Goal: Task Accomplishment & Management: Use online tool/utility

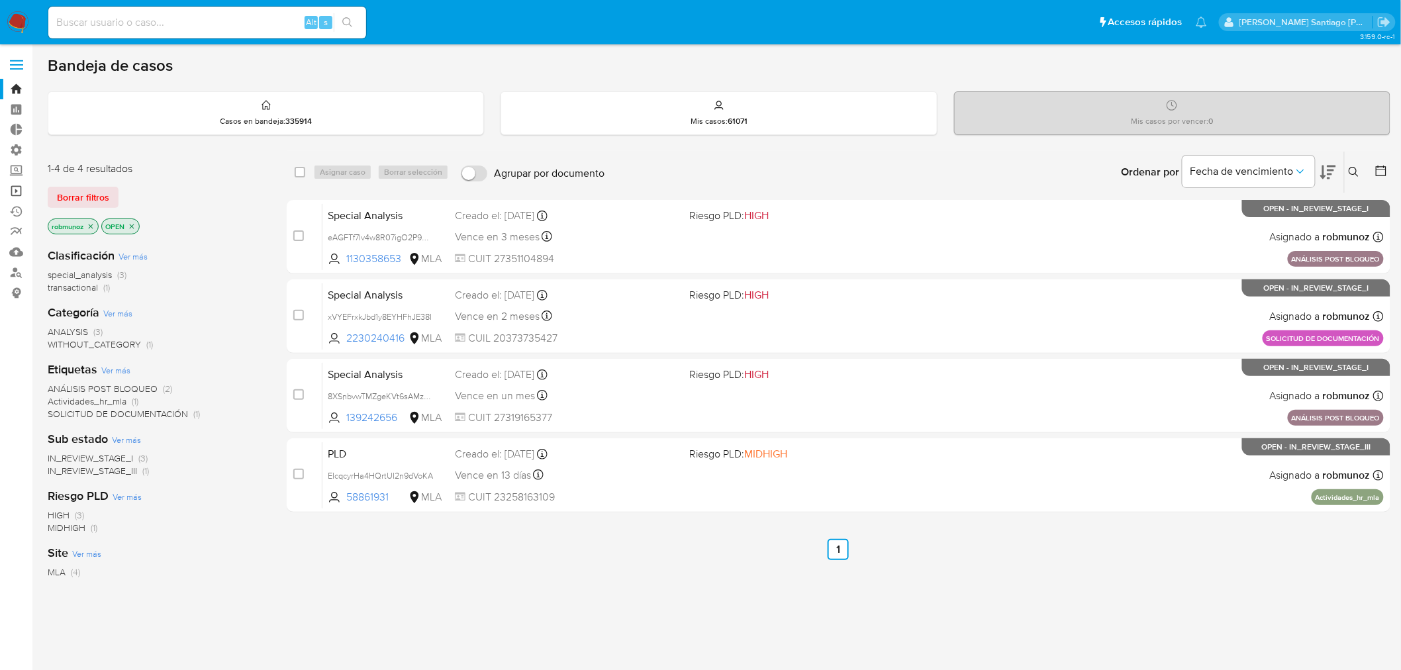
click at [18, 195] on link "Operaciones masivas" at bounding box center [79, 191] width 158 height 21
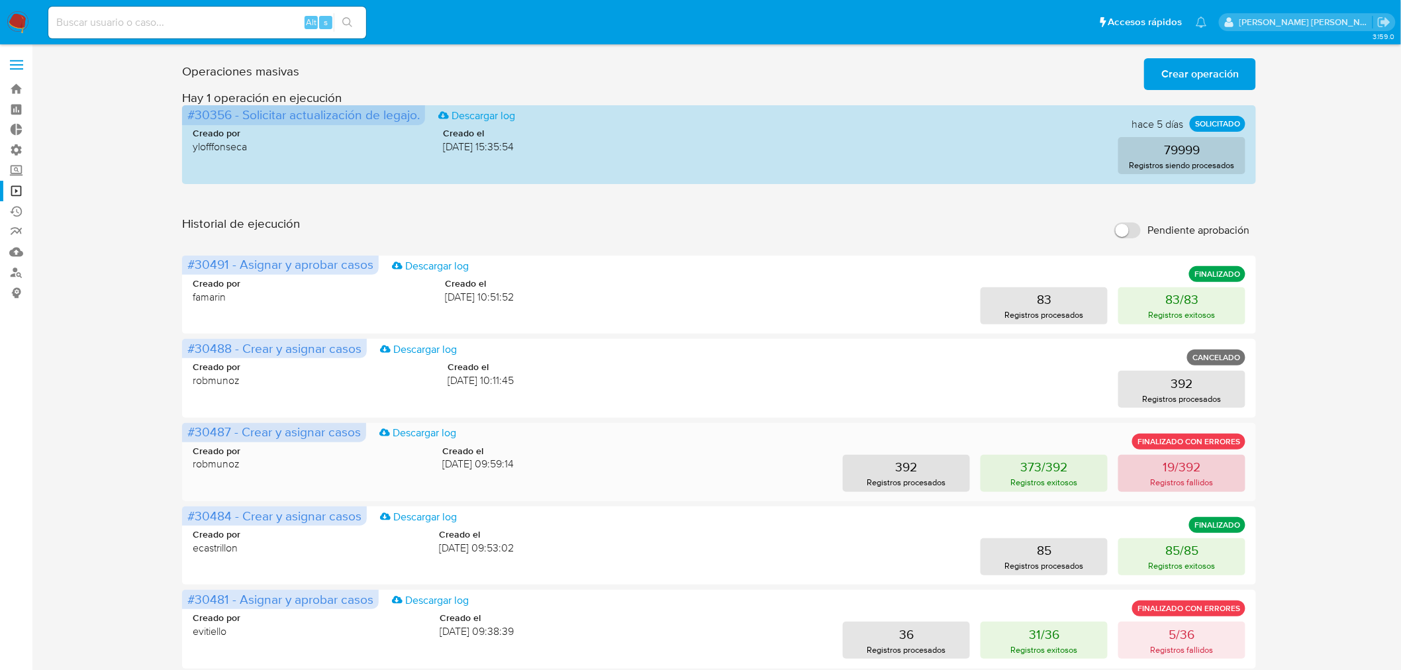
click at [1211, 470] on button "19/392 Registros fallidos" at bounding box center [1182, 473] width 127 height 37
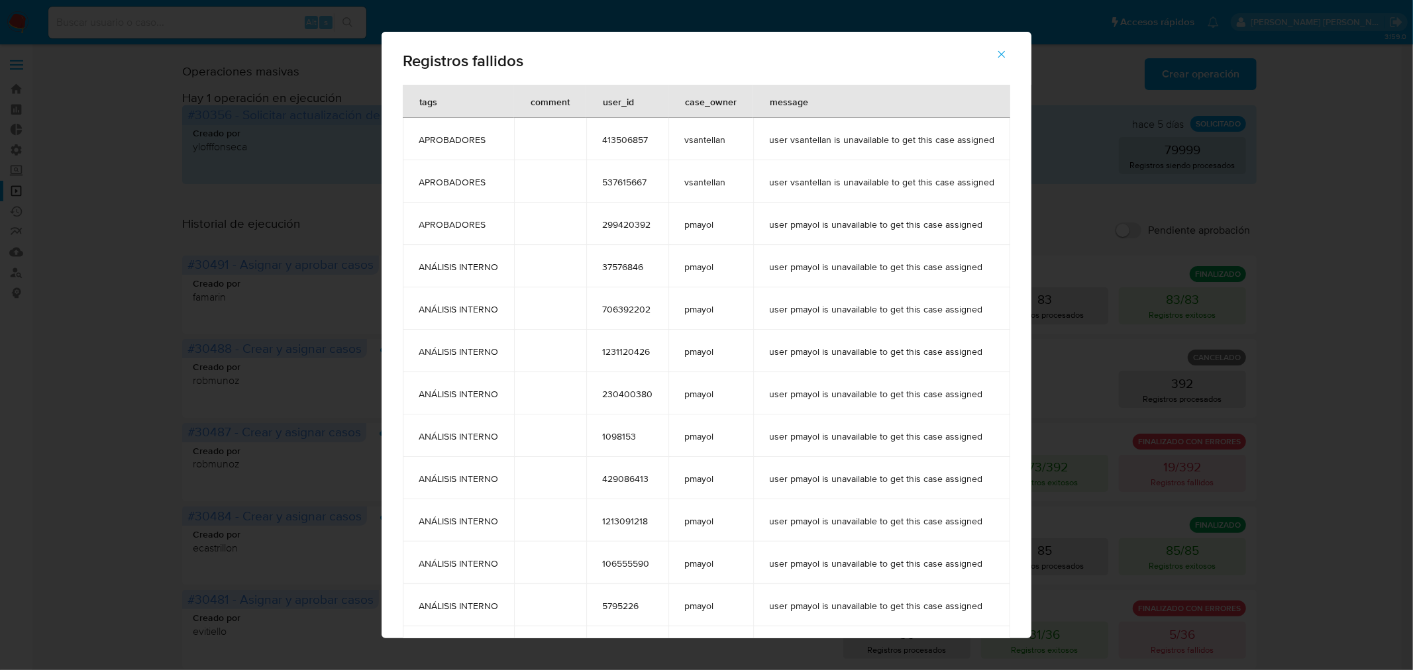
click at [1312, 385] on div "Registros fallidos tags comment user_id case_owner message APROBADORES 41350685…" at bounding box center [706, 335] width 1413 height 670
drag, startPoint x: 1007, startPoint y: 45, endPoint x: 943, endPoint y: 660, distance: 618.6
click at [1007, 48] on span "button" at bounding box center [1001, 54] width 12 height 29
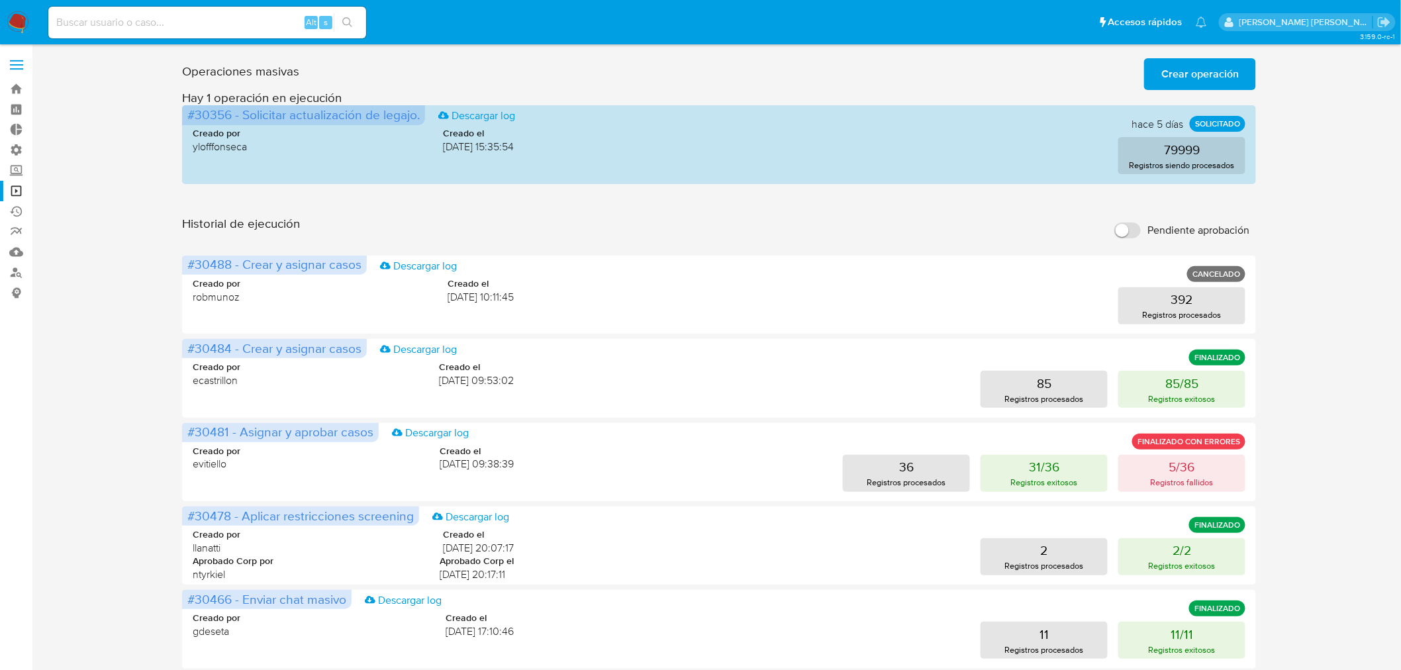
scroll to position [221, 0]
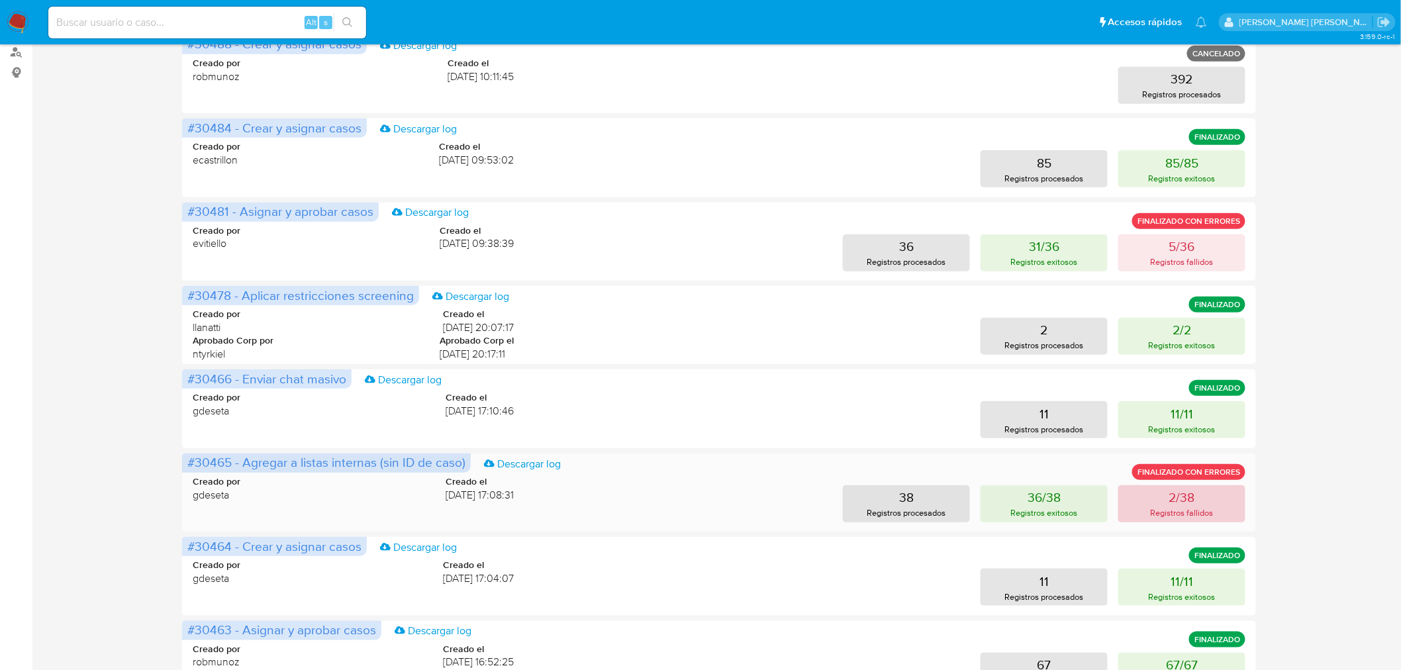
click at [1188, 505] on button "2/38 Registros fallidos" at bounding box center [1182, 503] width 127 height 37
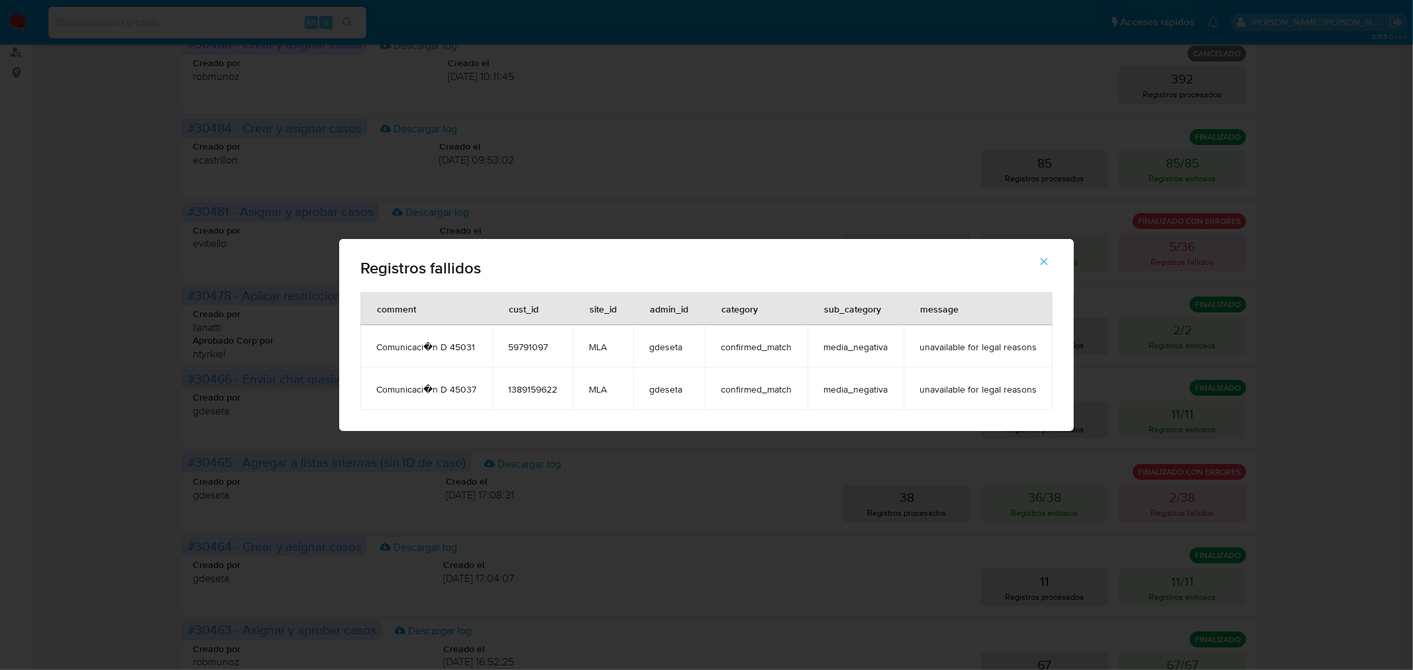
click at [1401, 469] on div "Registros fallidos comment cust_id site_id admin_id category sub_category messa…" at bounding box center [706, 335] width 1413 height 670
click at [1042, 264] on icon "button" at bounding box center [1044, 262] width 12 height 12
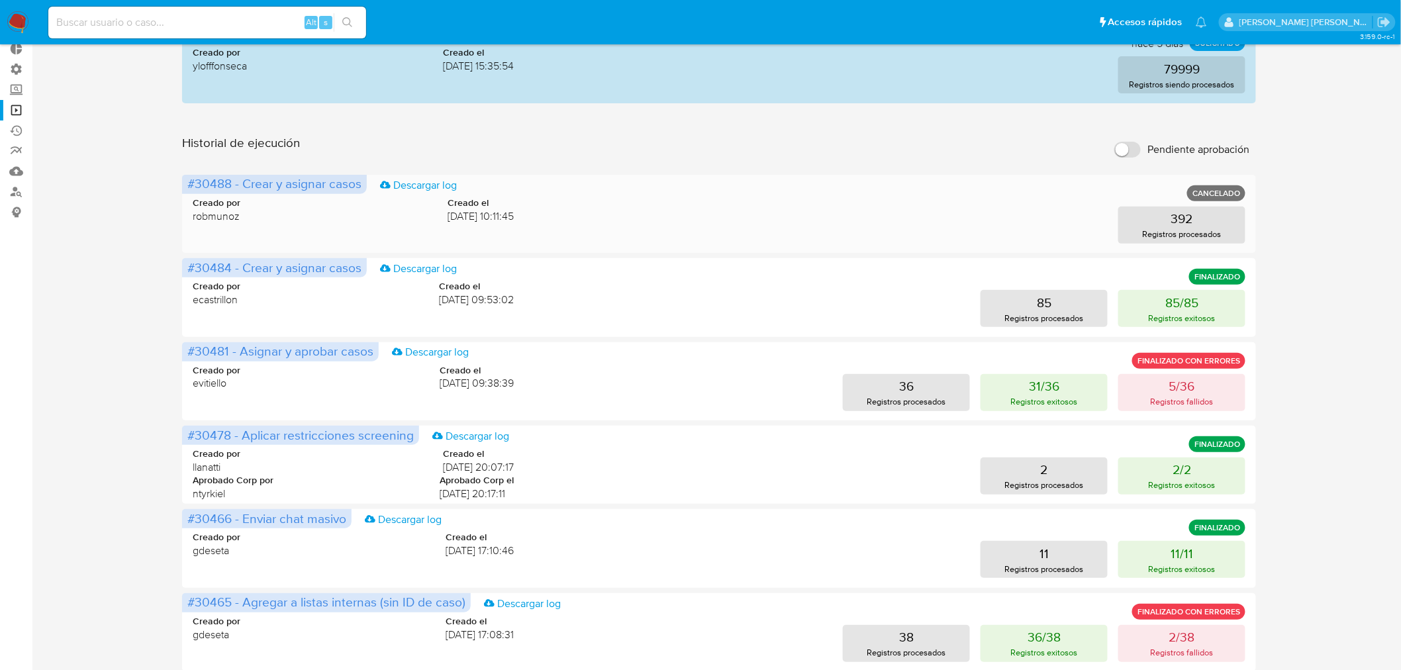
scroll to position [0, 0]
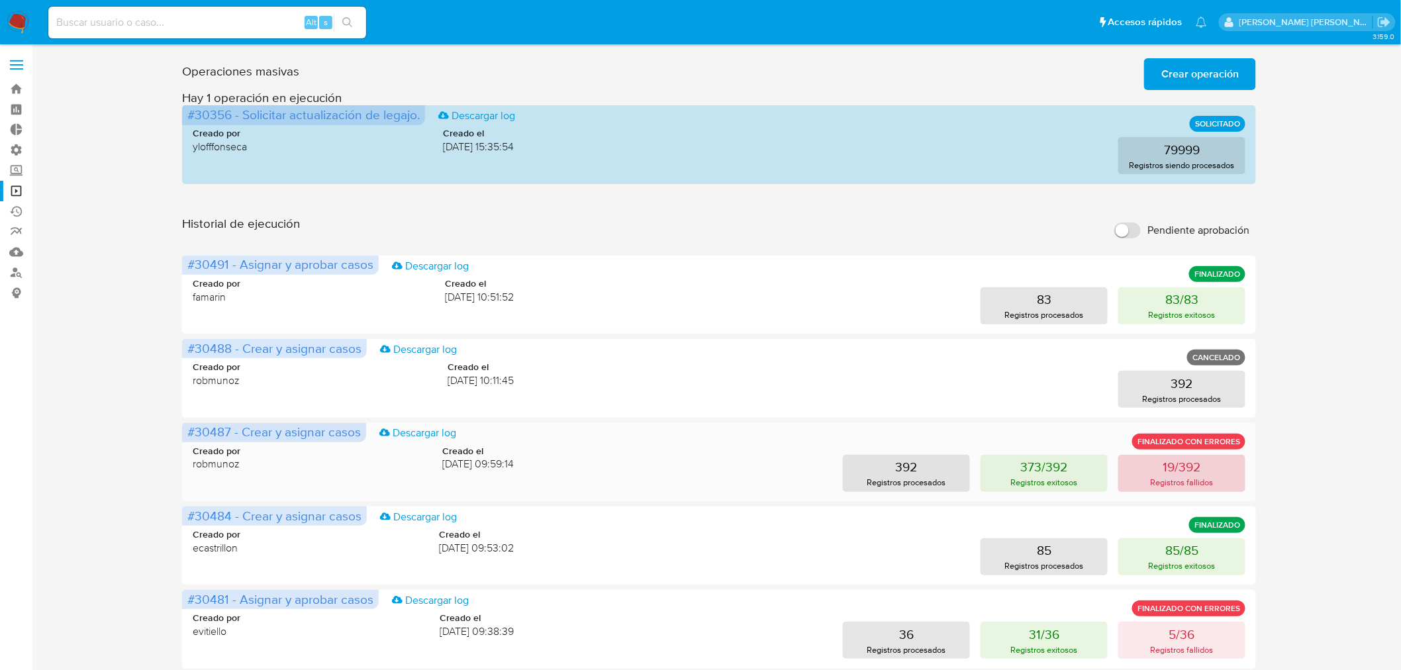
click at [1216, 479] on button "19/392 Registros fallidos" at bounding box center [1182, 473] width 127 height 37
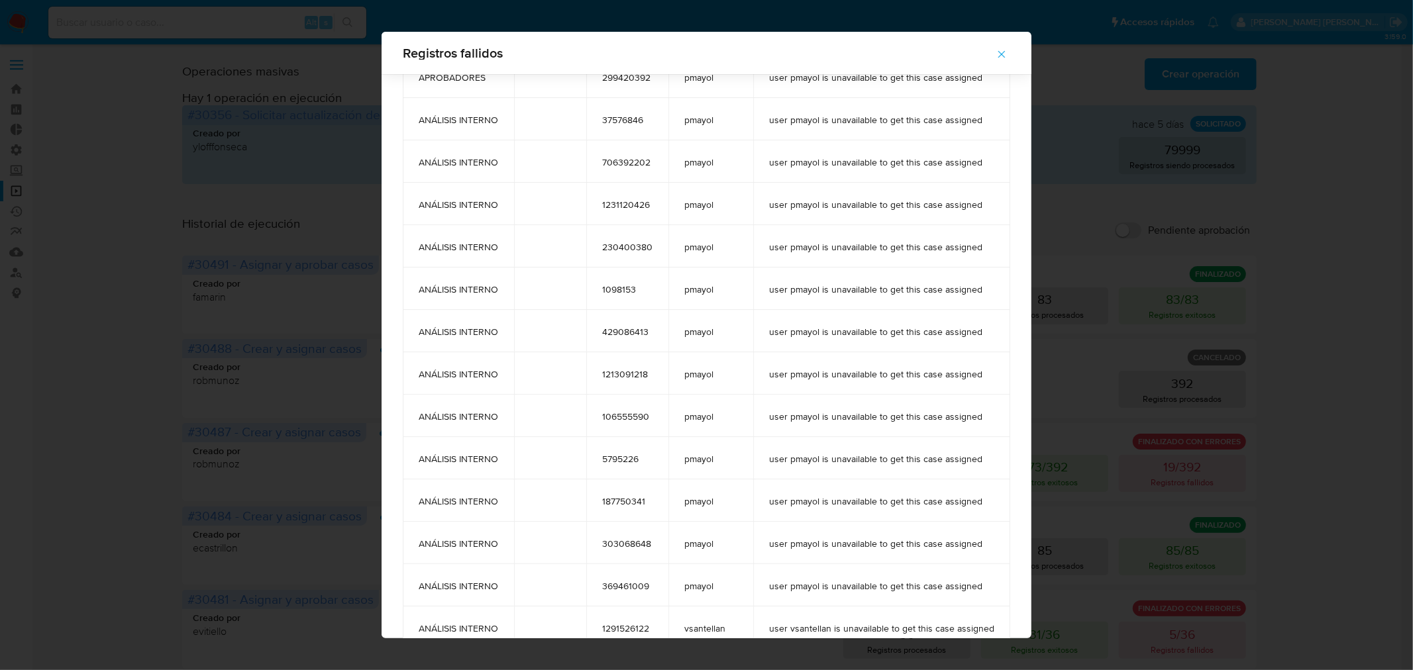
scroll to position [295, 0]
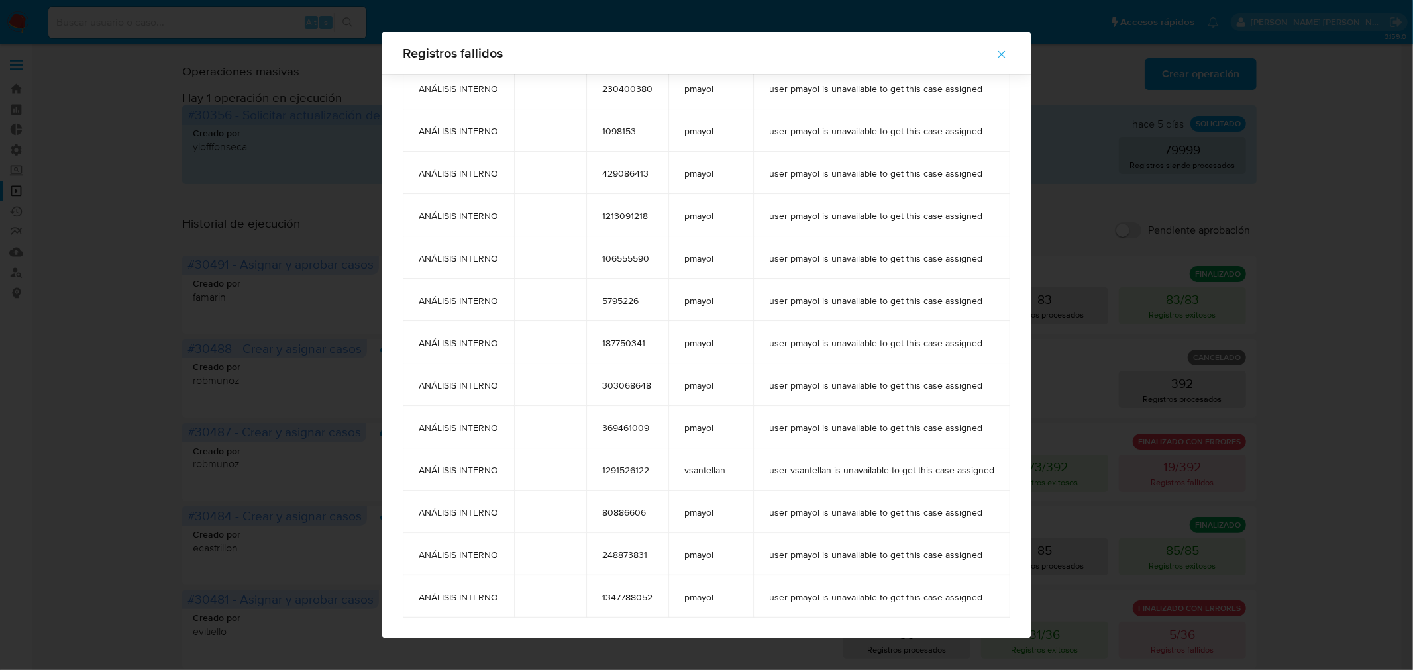
drag, startPoint x: 401, startPoint y: 57, endPoint x: 988, endPoint y: 606, distance: 803.6
click at [988, 606] on div "Registros fallidos tags comment user_id case_owner message APROBADORES 41350685…" at bounding box center [706, 335] width 650 height 607
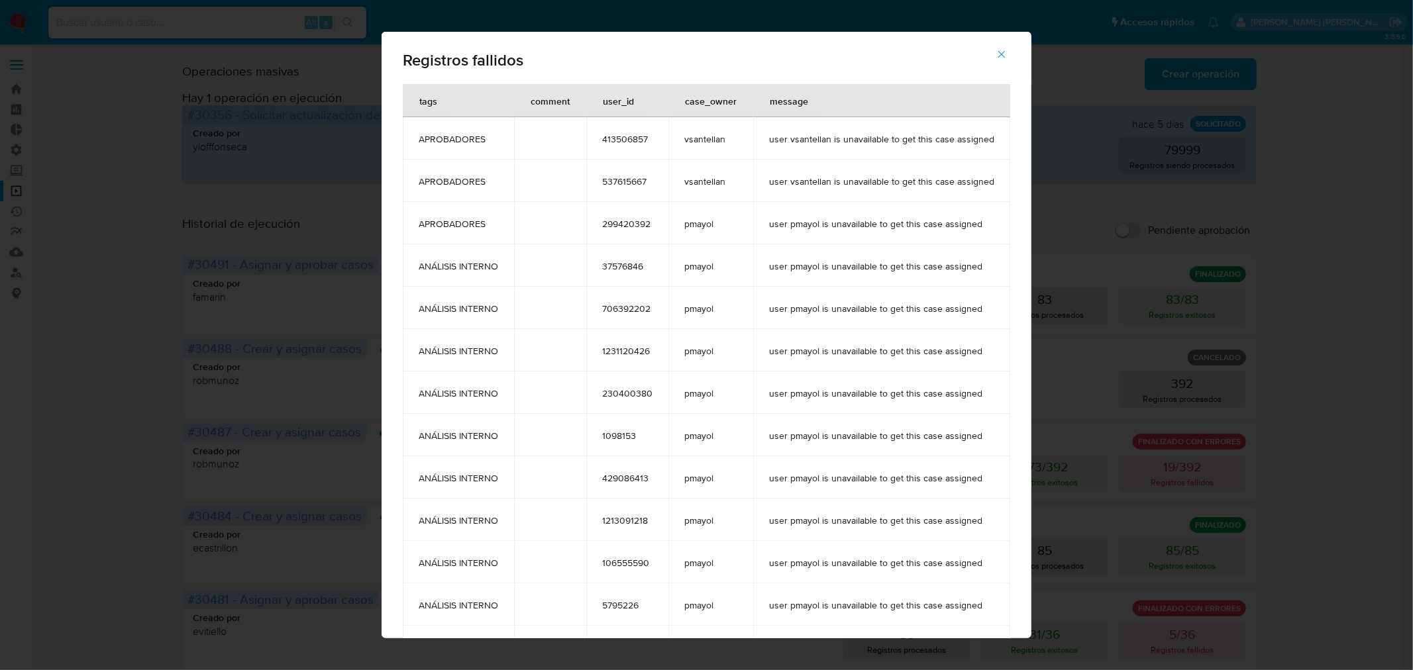
scroll to position [0, 0]
click at [796, 294] on td "user pmayol is unavailable to get this case assigned" at bounding box center [881, 308] width 257 height 42
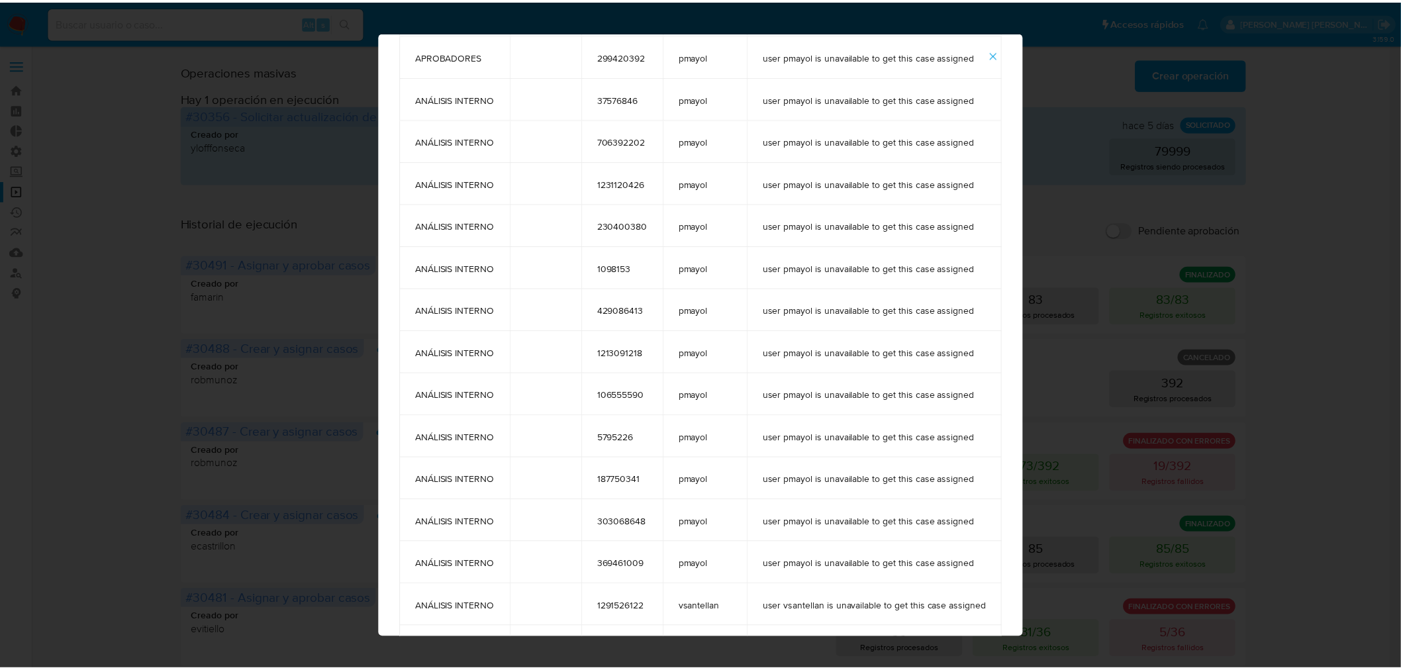
scroll to position [295, 0]
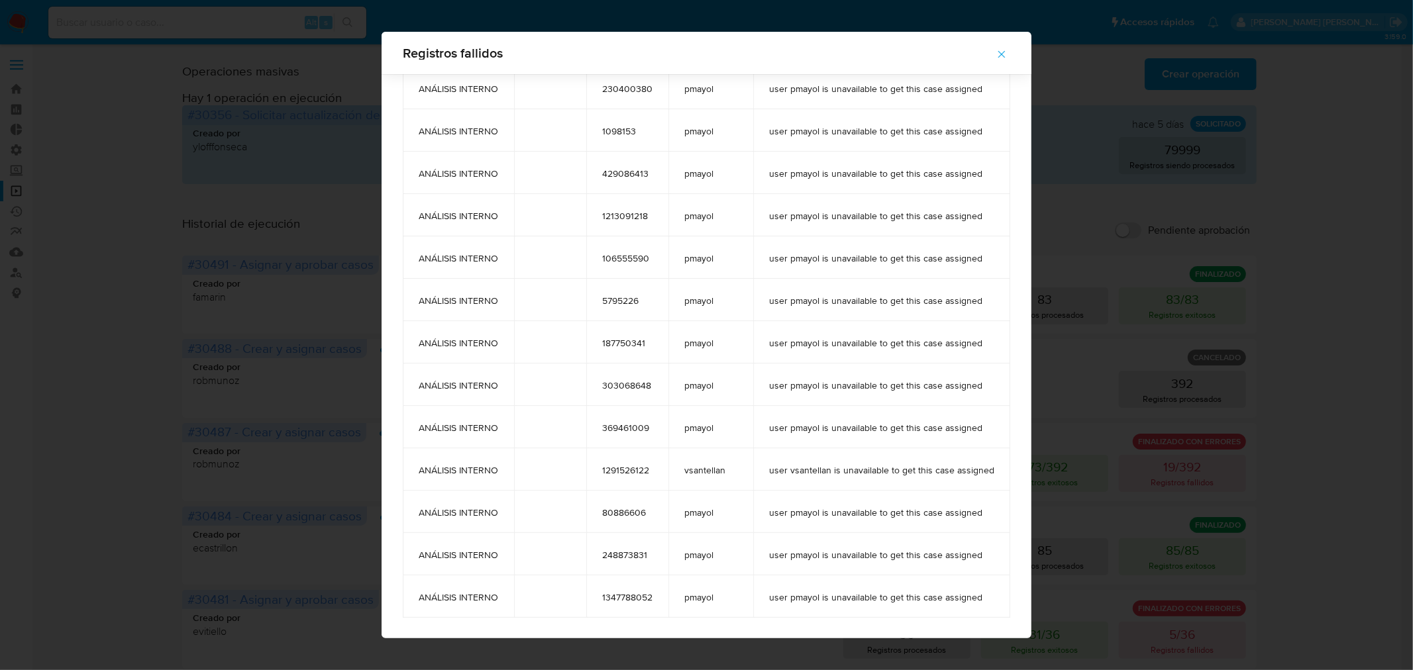
drag, startPoint x: 415, startPoint y: 143, endPoint x: 656, endPoint y: 598, distance: 514.6
click at [656, 598] on tbody "APROBADORES 413506857 vsantellan user vsantellan is unavailable to get this cas…" at bounding box center [706, 215] width 607 height 805
click at [1011, 53] on button "button" at bounding box center [1001, 54] width 46 height 32
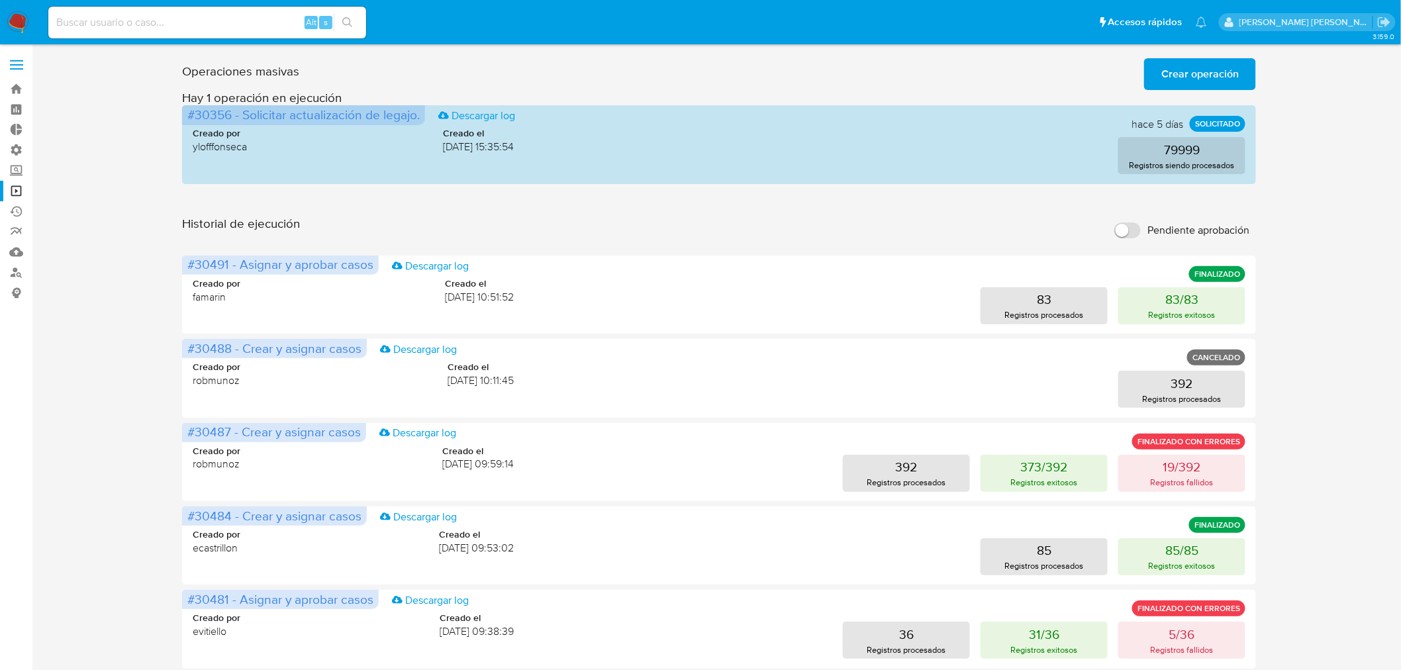
click at [1164, 62] on span "Crear operación" at bounding box center [1200, 74] width 77 height 29
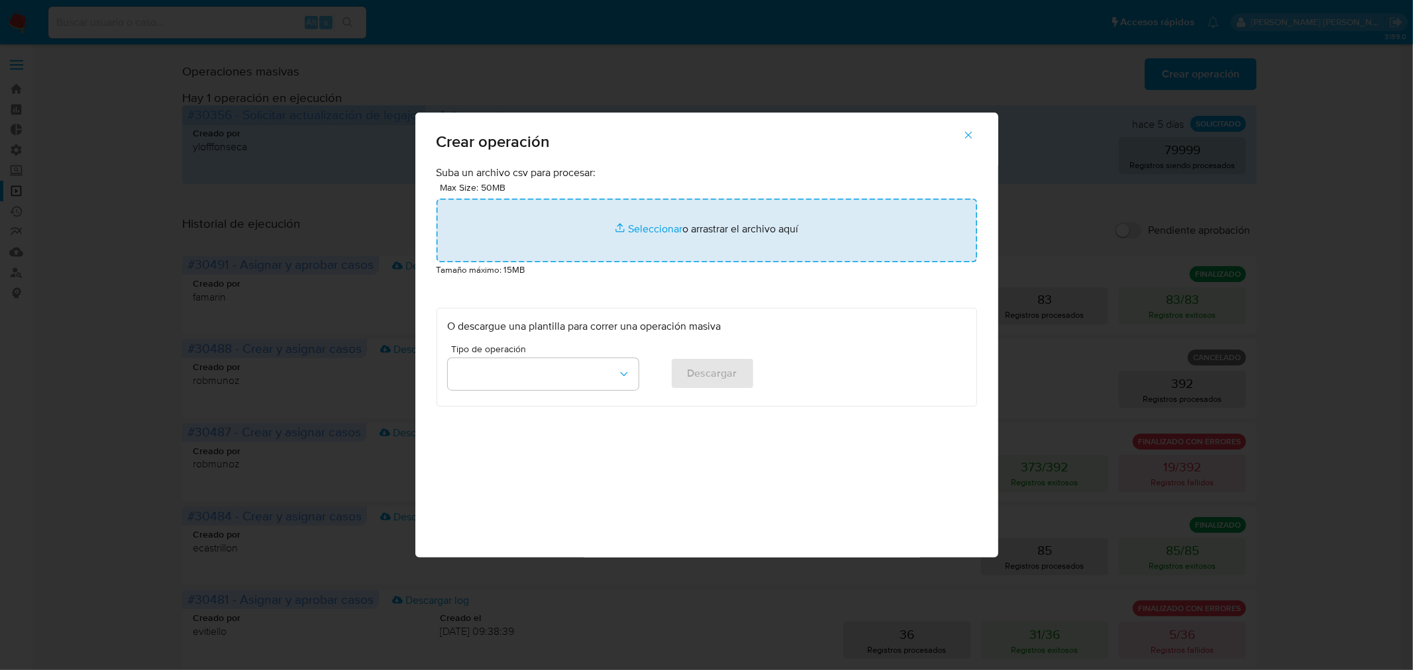
click at [762, 232] on input "file" at bounding box center [706, 231] width 540 height 64
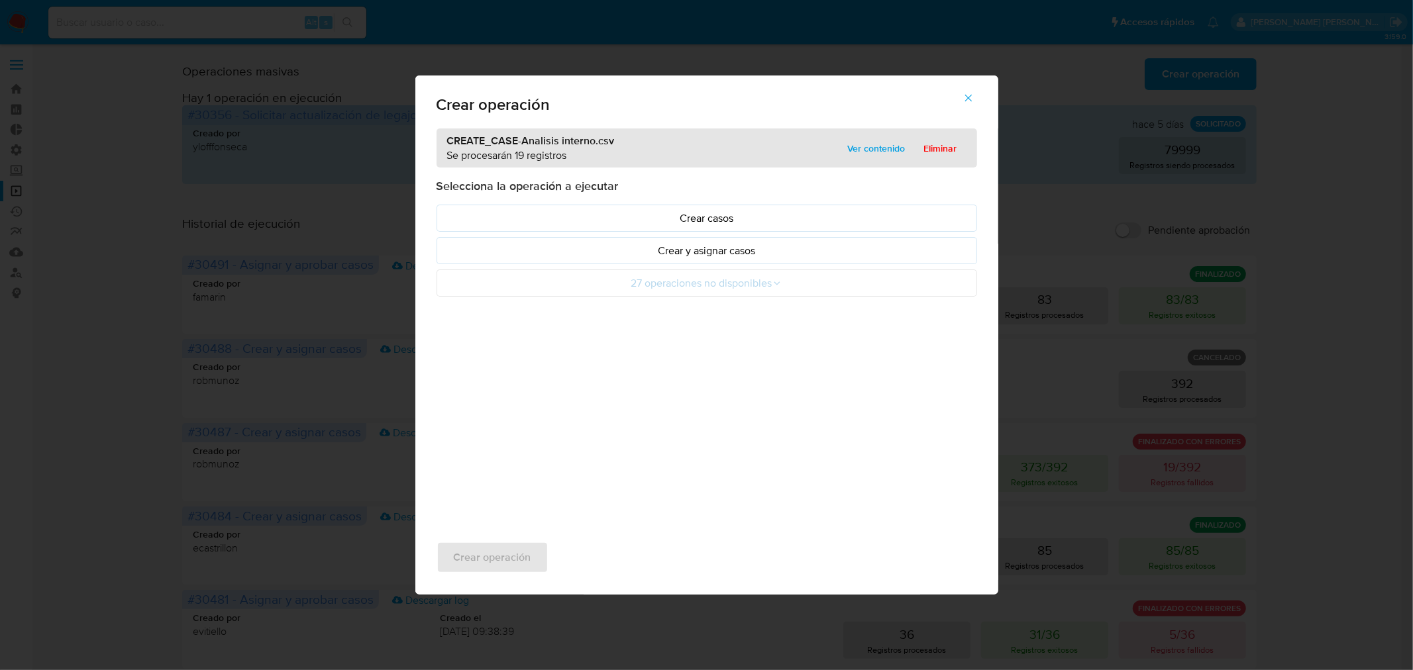
drag, startPoint x: 705, startPoint y: 253, endPoint x: 691, endPoint y: 272, distance: 22.8
click at [705, 252] on p "Crear y asignar casos" at bounding box center [707, 250] width 518 height 15
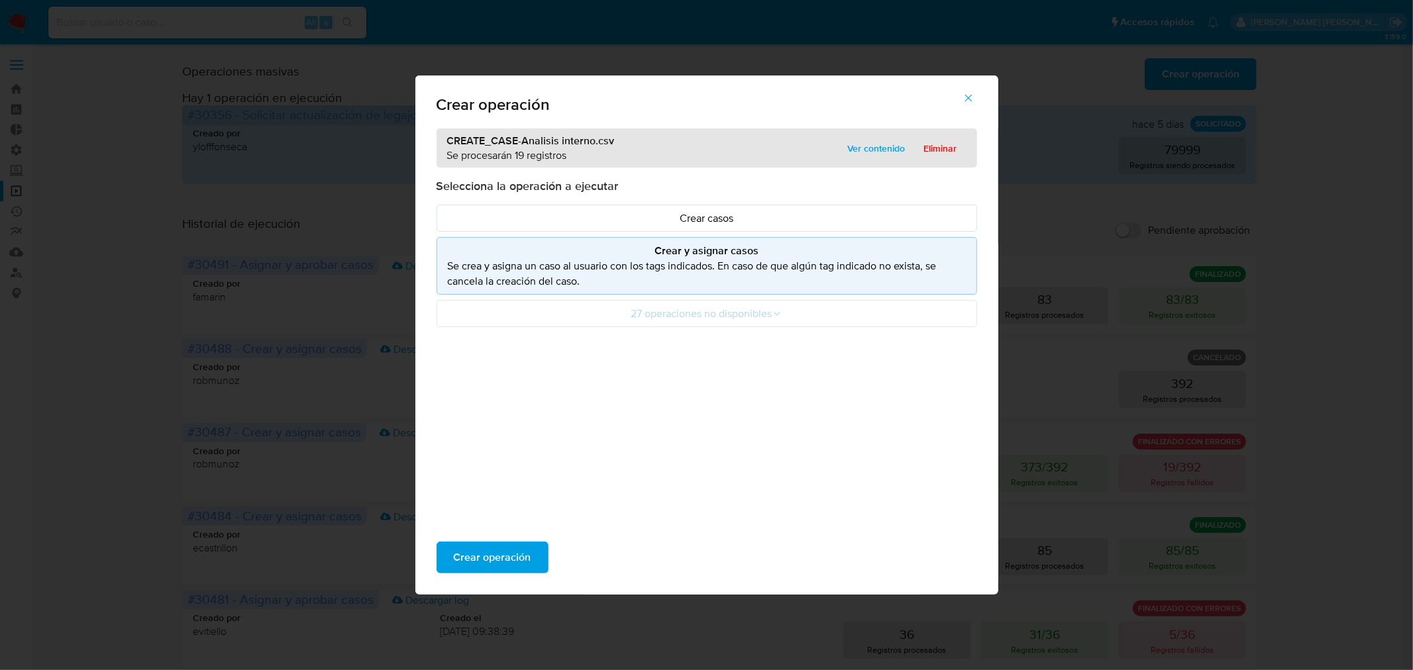
click at [501, 540] on div "Crear operación" at bounding box center [706, 558] width 583 height 74
click at [505, 548] on span "Crear operación" at bounding box center [492, 557] width 77 height 29
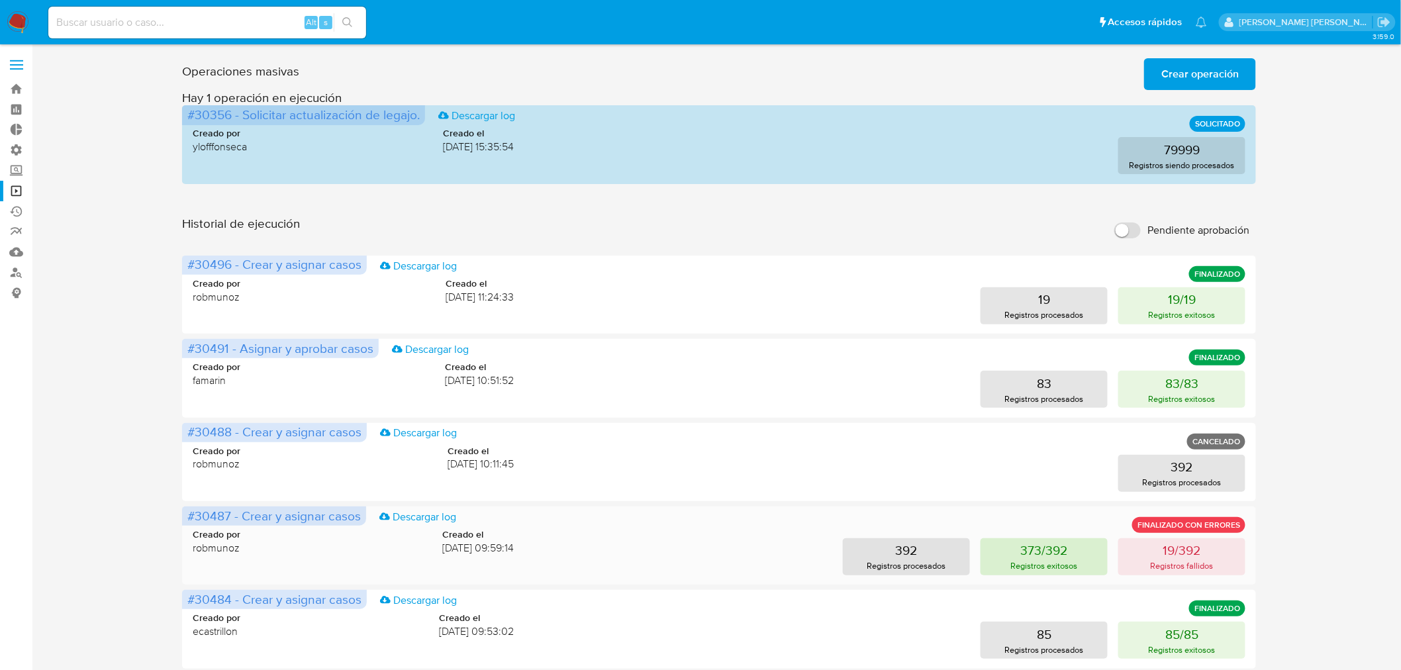
click at [1082, 553] on button "373/392 Registros exitosos" at bounding box center [1044, 556] width 127 height 37
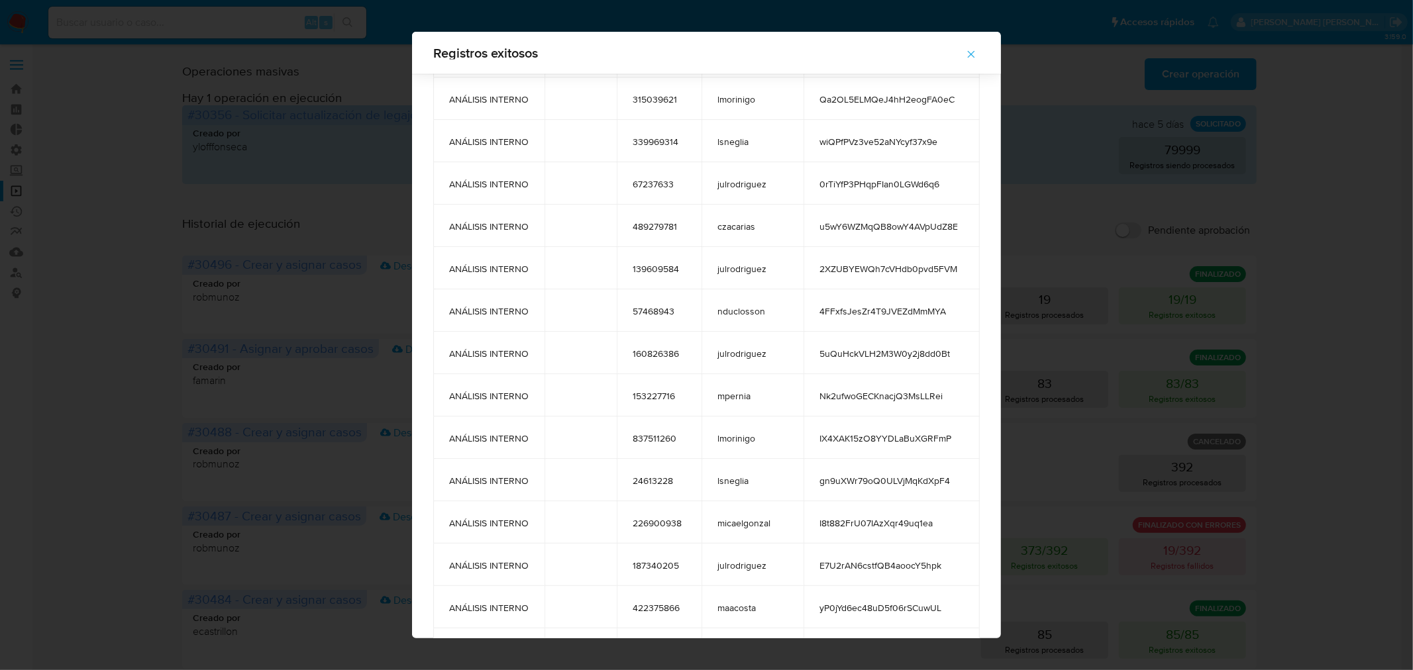
scroll to position [15298, 0]
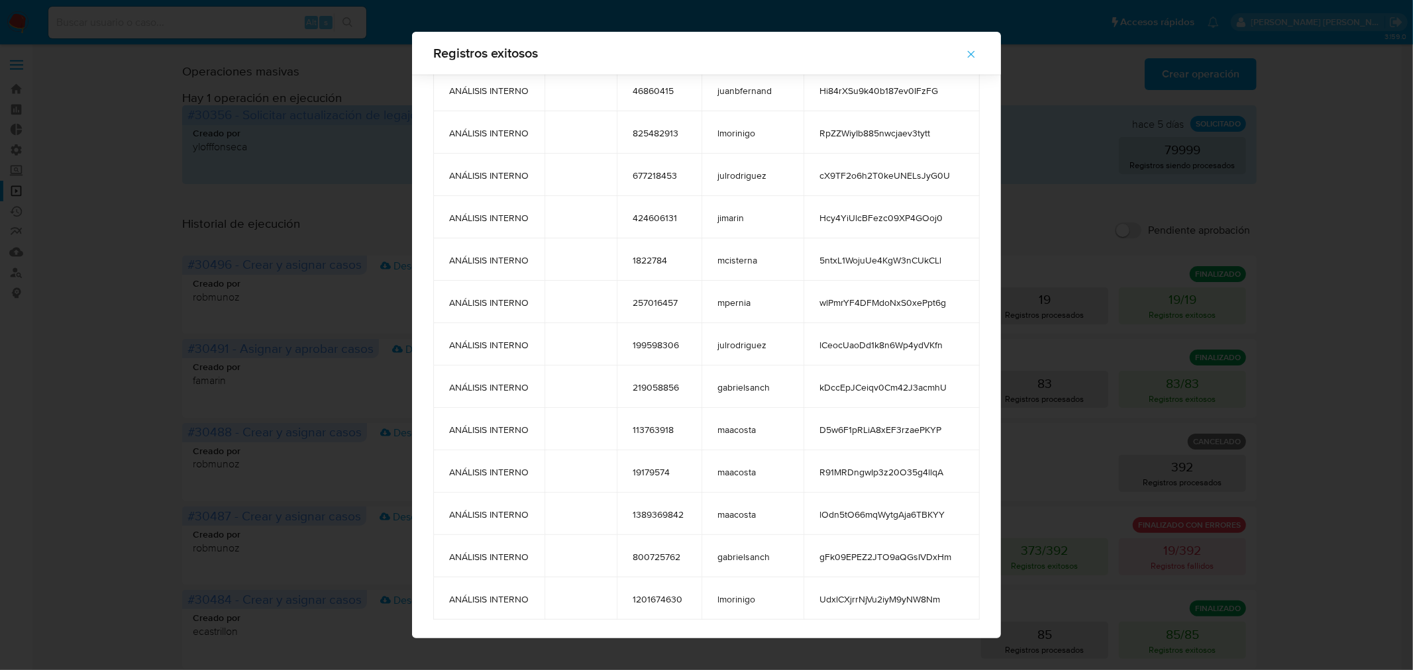
drag, startPoint x: 446, startPoint y: 62, endPoint x: 962, endPoint y: 638, distance: 773.9
click at [962, 638] on div "Registros exitosos tags comment user_id case_owner message APROBADORES 99375651…" at bounding box center [706, 335] width 1413 height 670
click at [966, 54] on icon "button" at bounding box center [971, 54] width 12 height 12
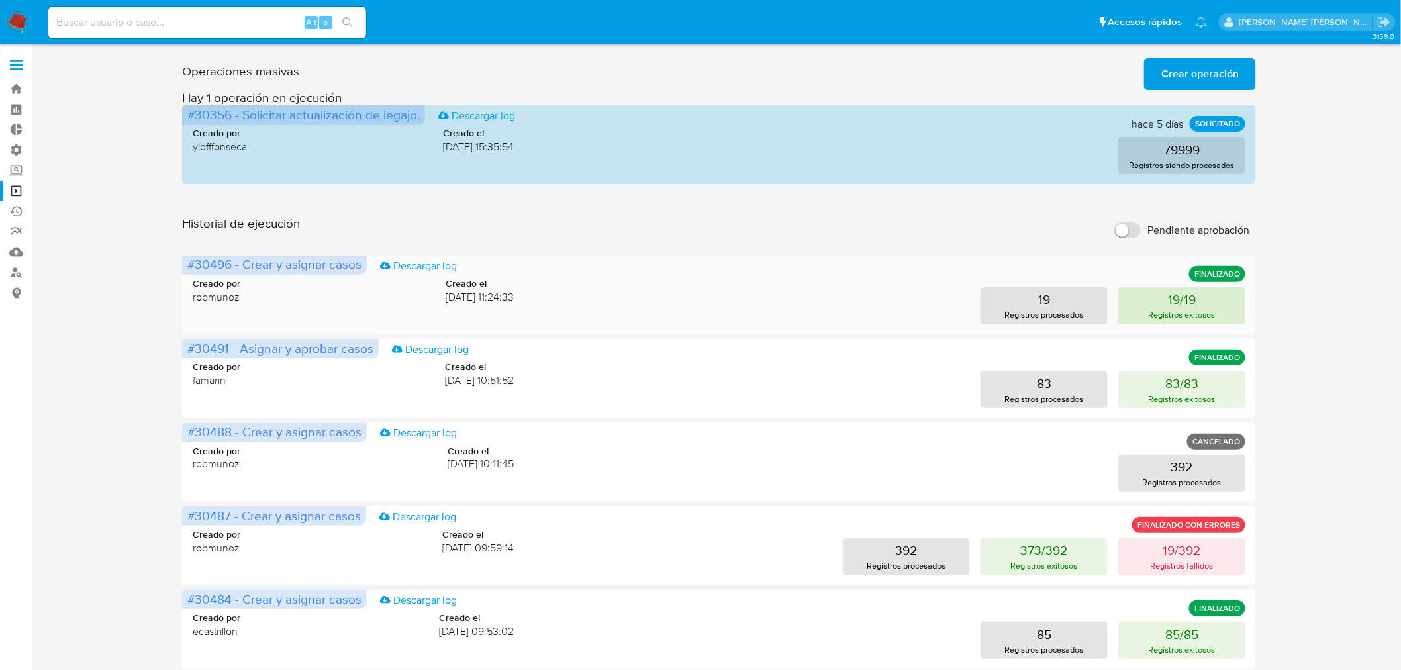
click at [1212, 306] on button "19/19 Registros exitosos" at bounding box center [1182, 305] width 127 height 37
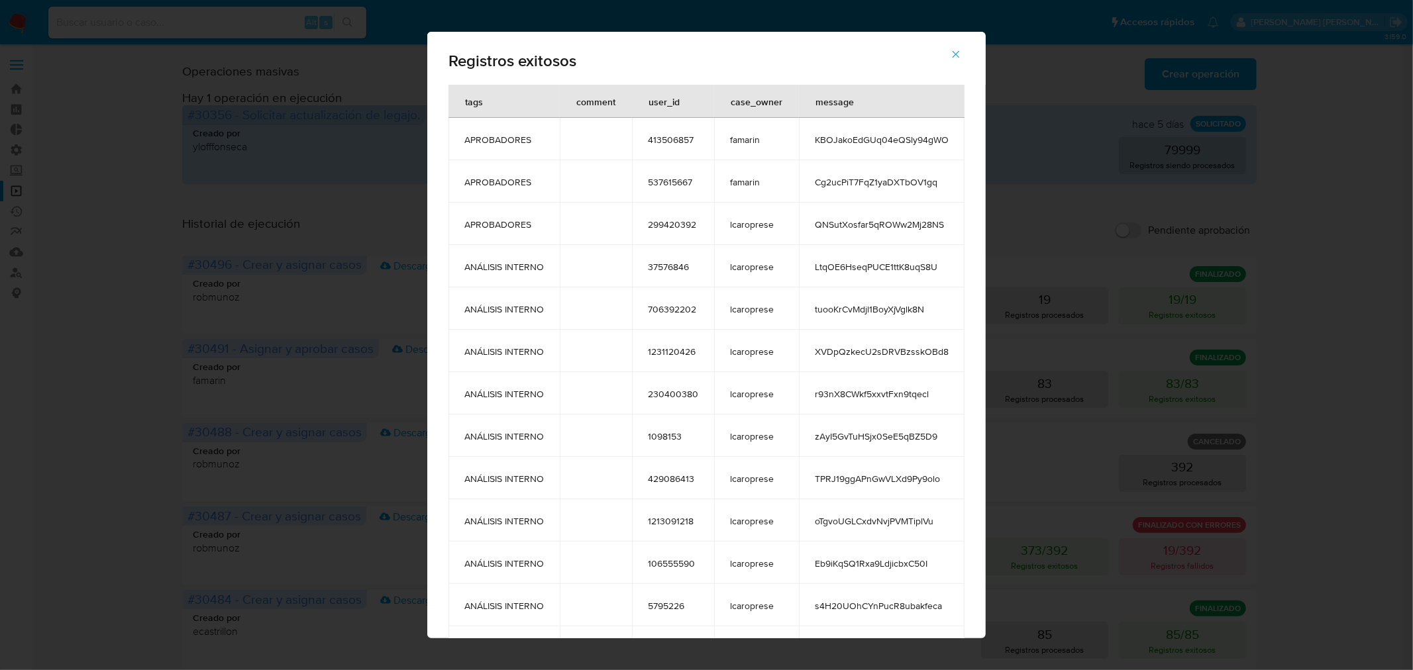
click at [440, 62] on div "Registros exitosos" at bounding box center [706, 58] width 558 height 53
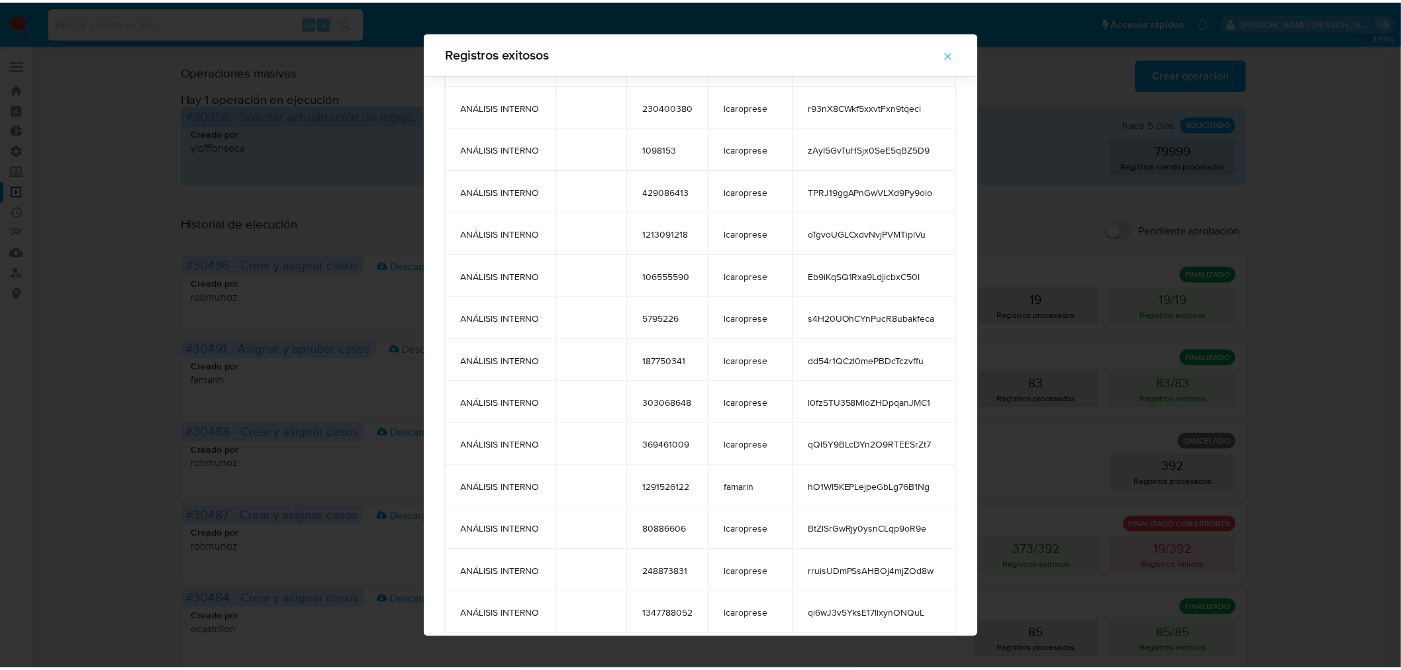
scroll to position [295, 0]
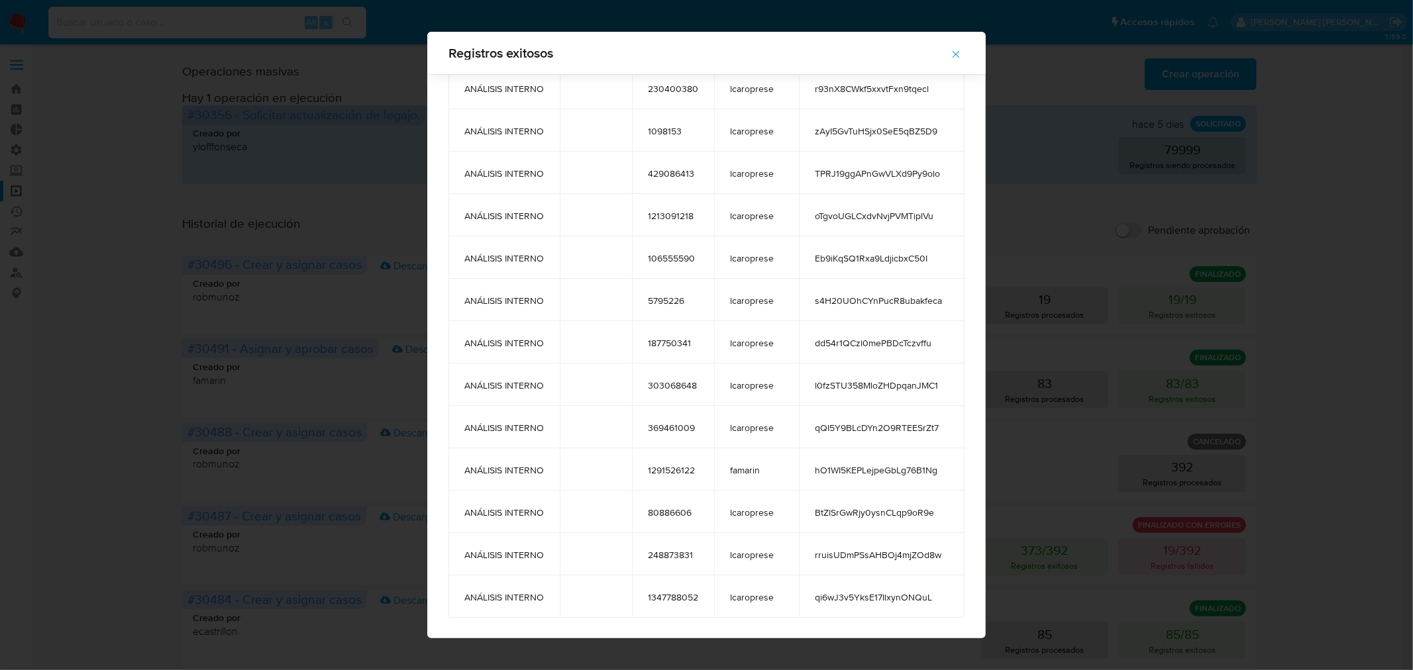
drag, startPoint x: 445, startPoint y: 61, endPoint x: 936, endPoint y: 626, distance: 748.4
click at [936, 626] on div "Registros exitosos tags comment user_id case_owner message APROBADORES 41350685…" at bounding box center [706, 335] width 558 height 607
drag, startPoint x: 954, startPoint y: 60, endPoint x: 819, endPoint y: 91, distance: 138.7
click at [954, 58] on icon "button" at bounding box center [956, 54] width 12 height 12
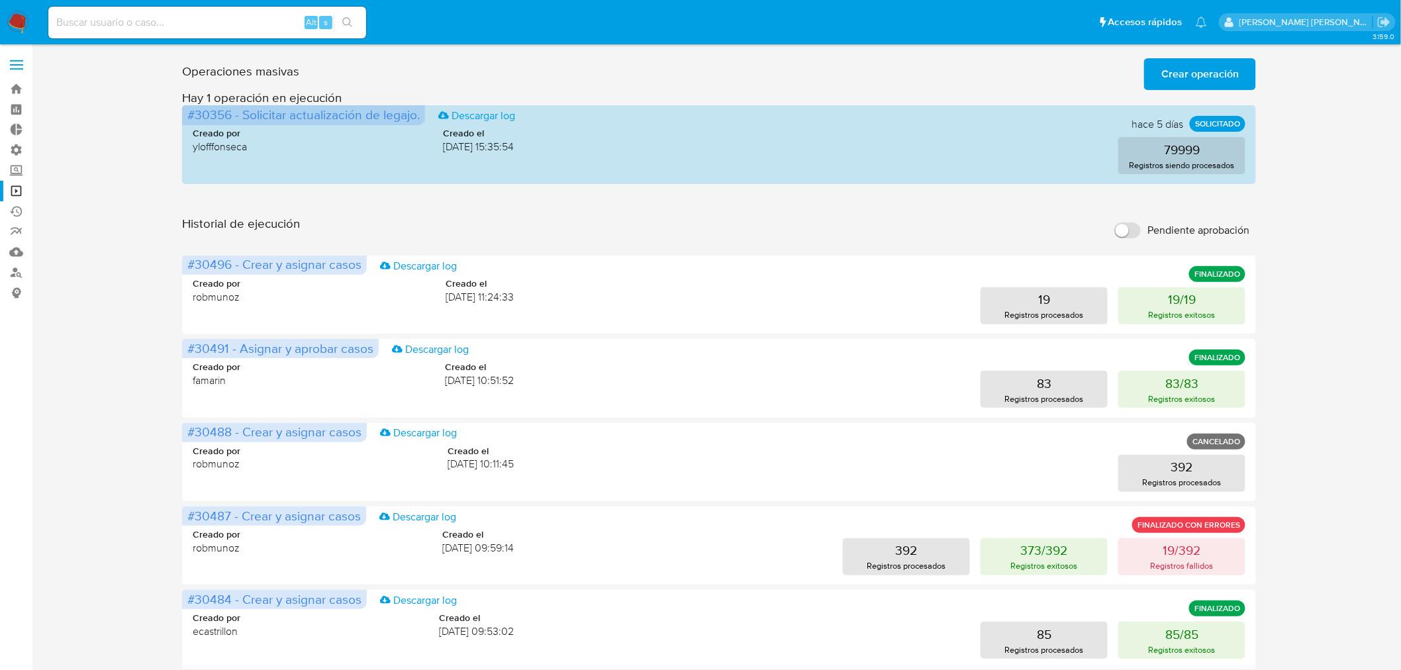
click at [187, 21] on input at bounding box center [207, 22] width 318 height 17
paste input "723272315"
type input "723272315"
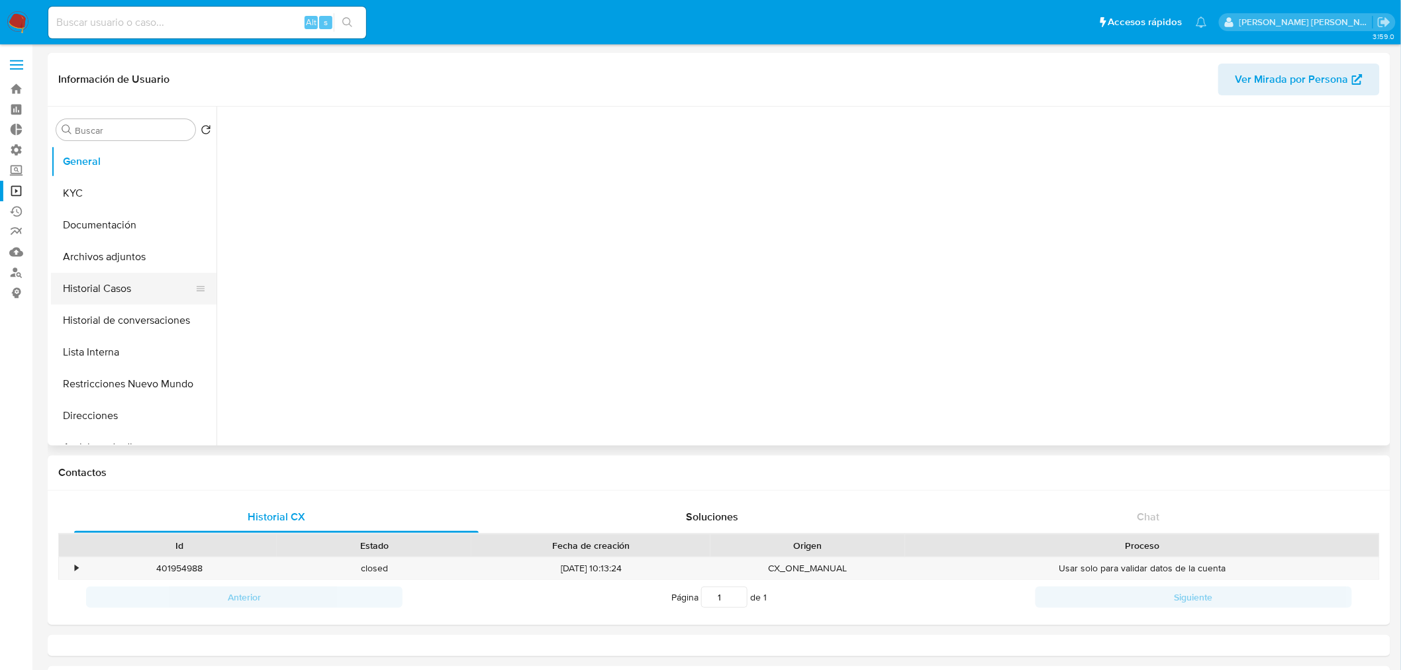
select select "10"
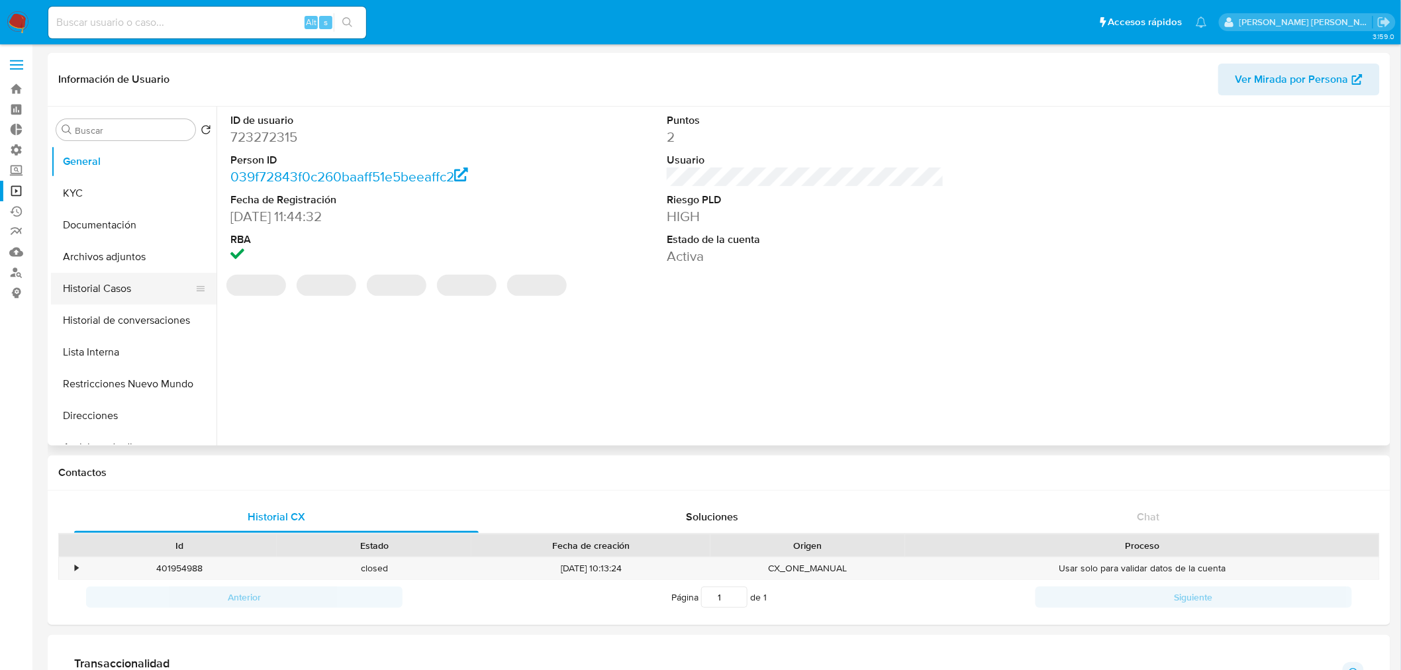
click at [98, 281] on button "Historial Casos" at bounding box center [128, 289] width 155 height 32
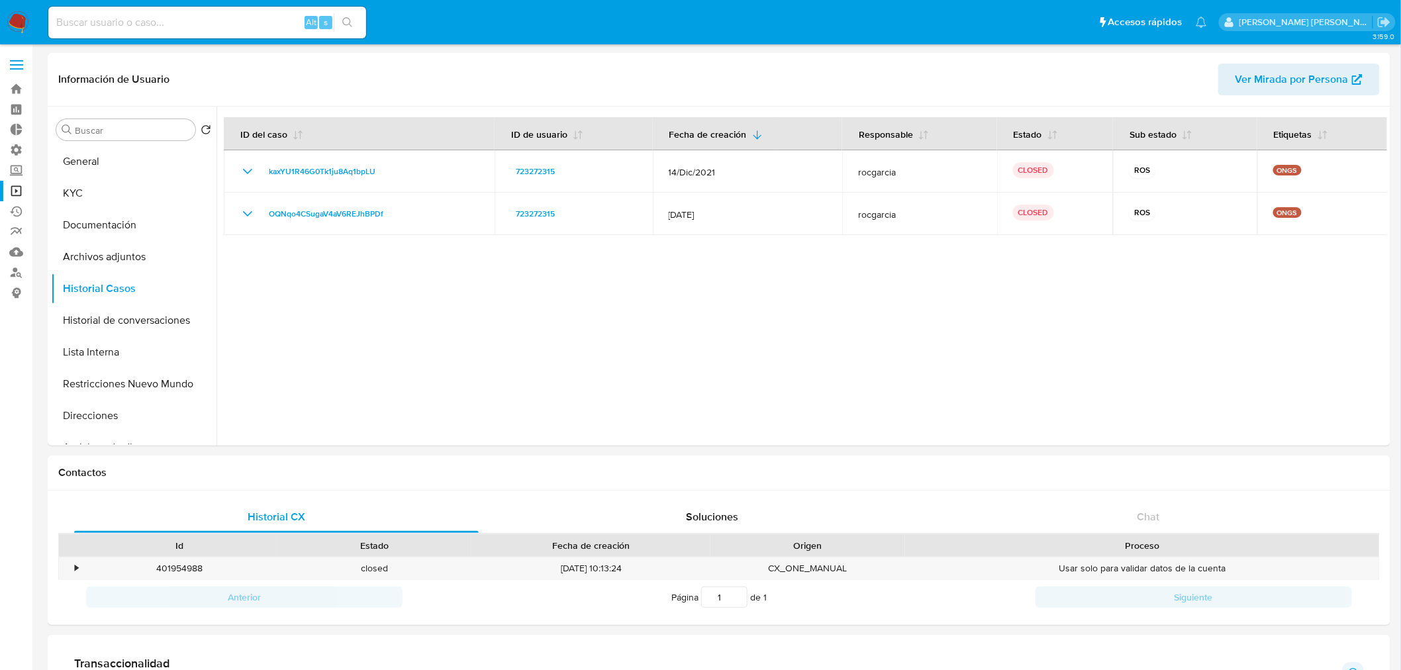
click at [170, 22] on input at bounding box center [207, 22] width 318 height 17
paste input "37576846"
type input "37576846"
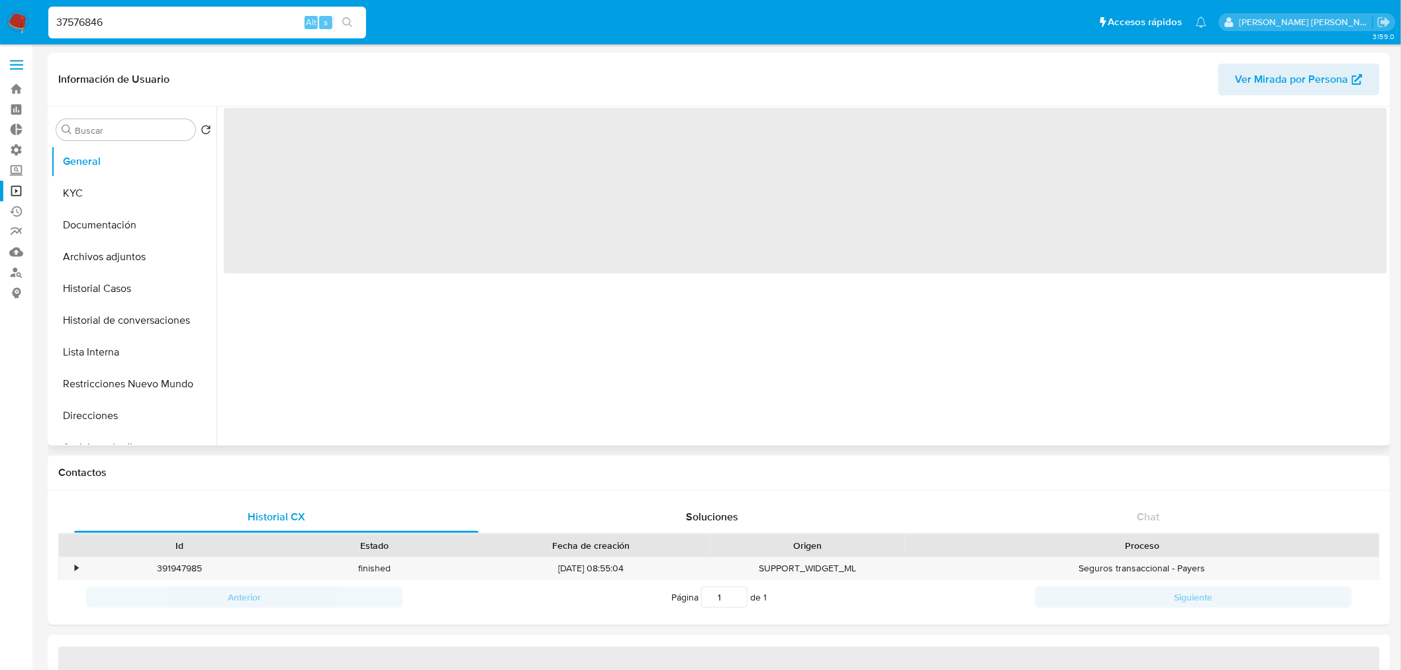
select select "10"
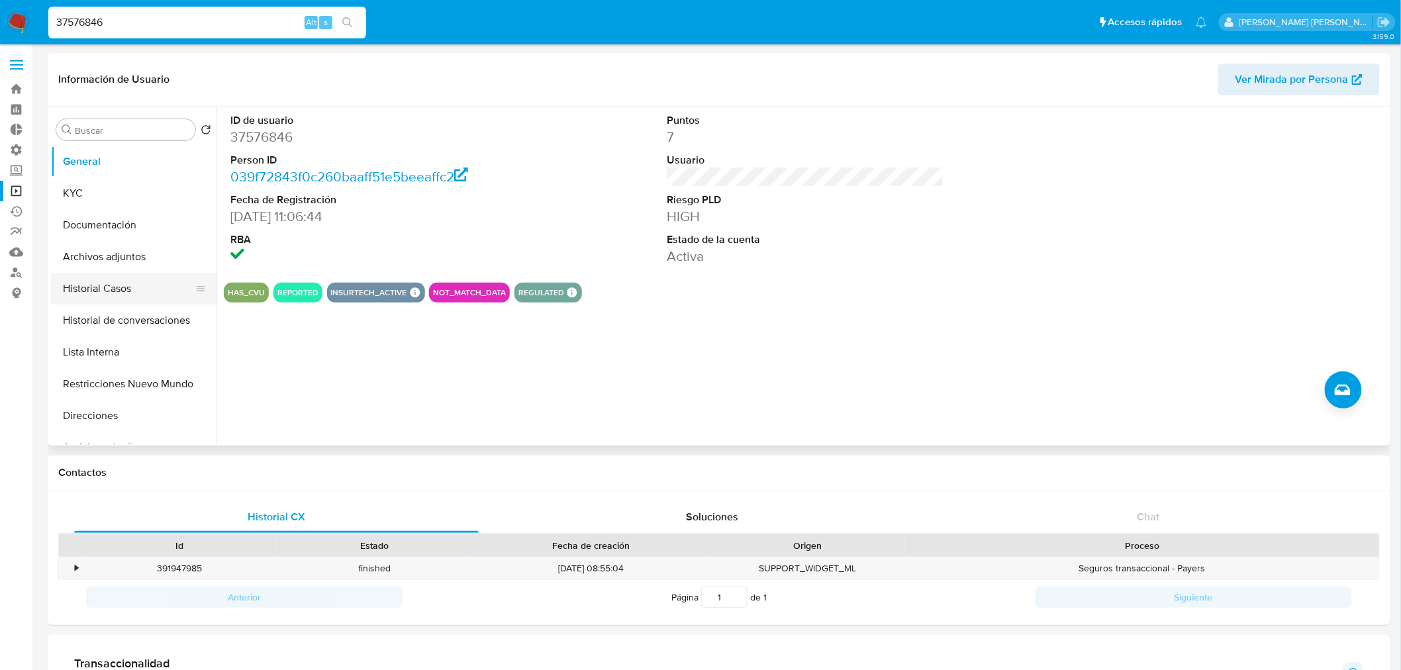
click at [90, 287] on button "Historial Casos" at bounding box center [128, 289] width 155 height 32
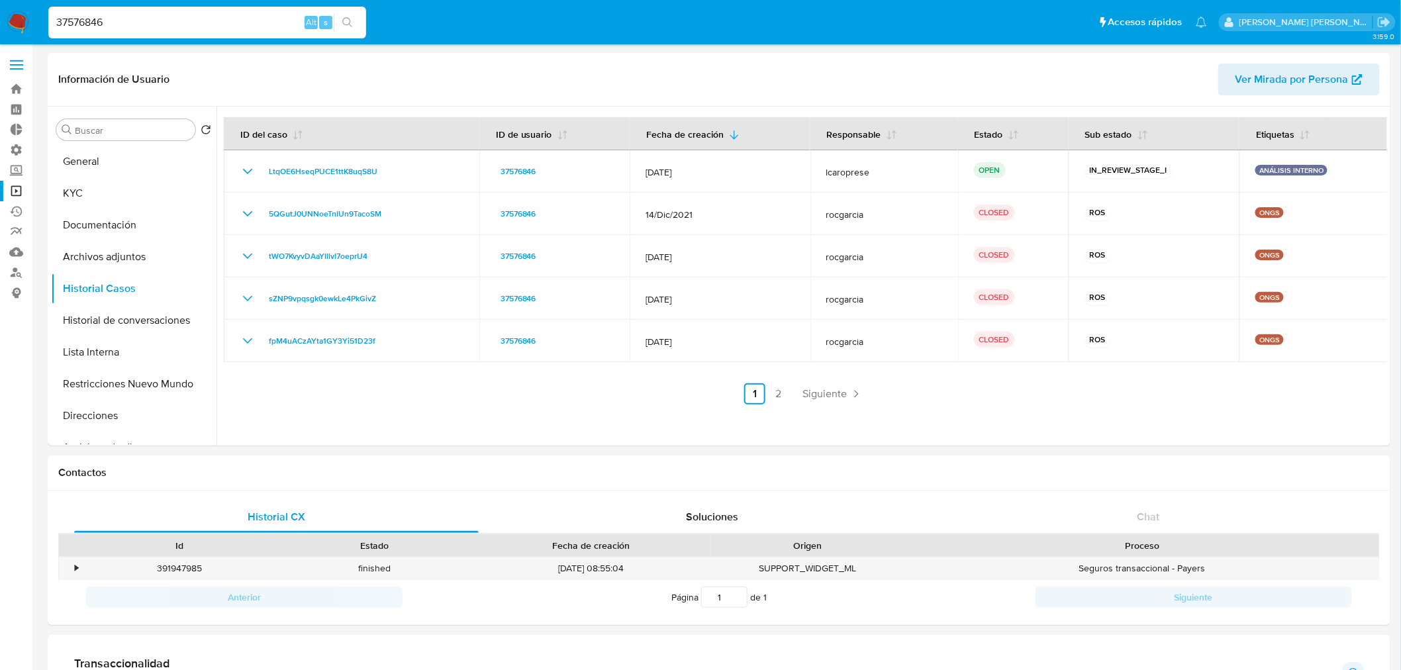
click at [4, 18] on nav "Pausado Ver notificaciones 37576846 Alt s Accesos rápidos Presiona las siguient…" at bounding box center [700, 22] width 1401 height 44
click at [18, 19] on img at bounding box center [18, 22] width 23 height 23
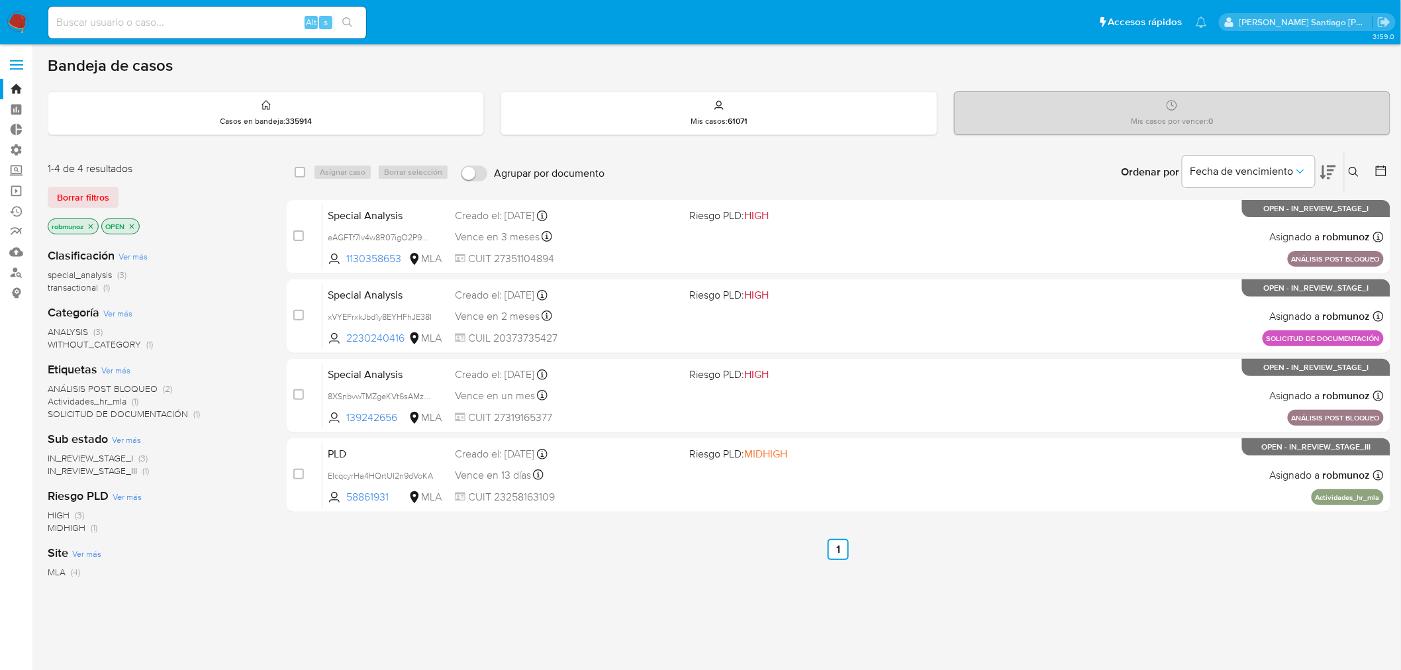
click at [32, 19] on nav "Pausado Ver notificaciones Alt s Accesos rápidos Presiona las siguientes teclas…" at bounding box center [700, 22] width 1401 height 44
click at [30, 19] on nav "Pausado Ver notificaciones Alt s Accesos rápidos Presiona las siguientes teclas…" at bounding box center [700, 22] width 1401 height 44
click at [18, 17] on img at bounding box center [18, 22] width 23 height 23
click at [193, 15] on input at bounding box center [207, 22] width 318 height 17
paste input "lqdkTPFpzZAJIJBCD1cME743"
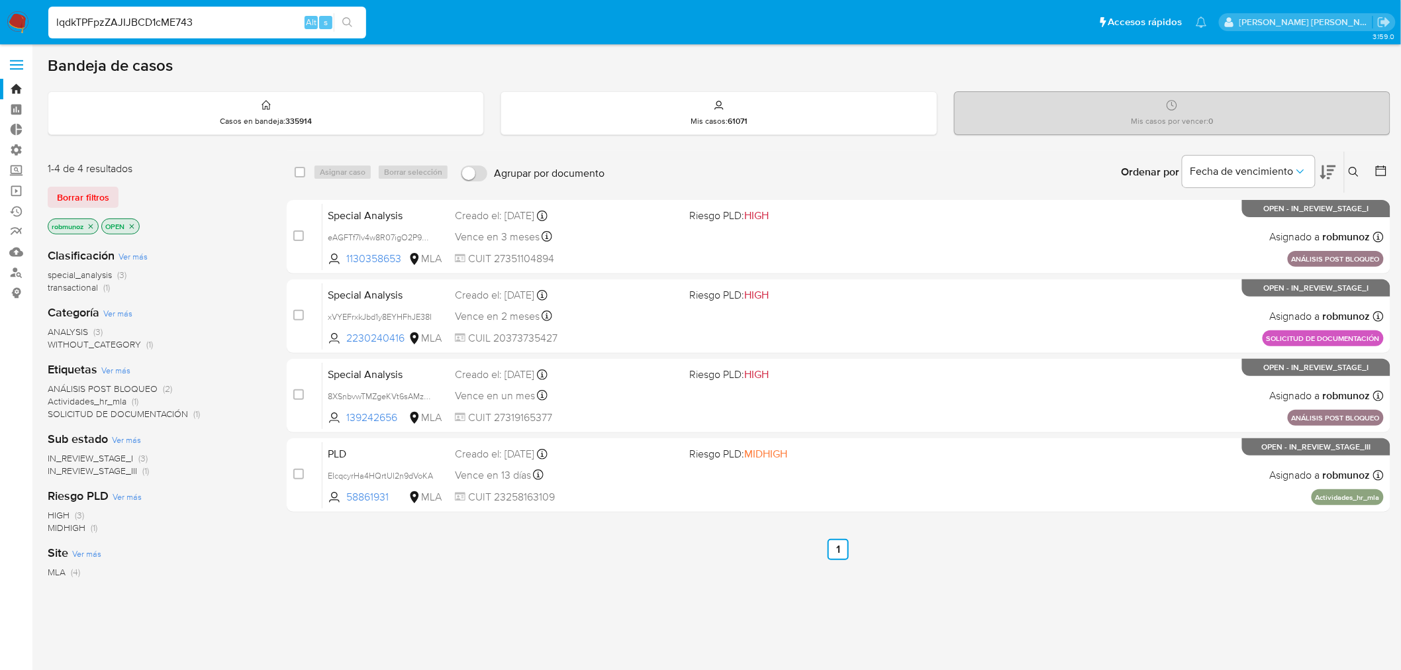
type input "lqdkTPFpzZAJIJBCD1cME743"
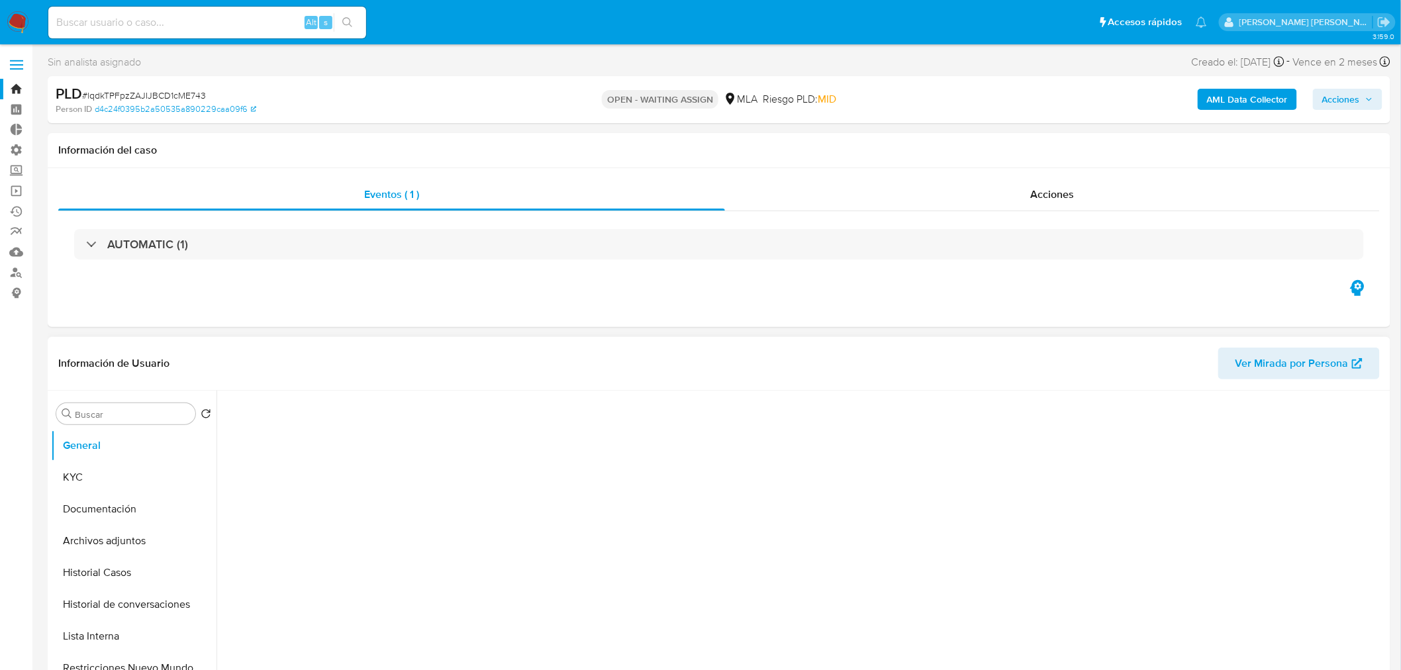
select select "10"
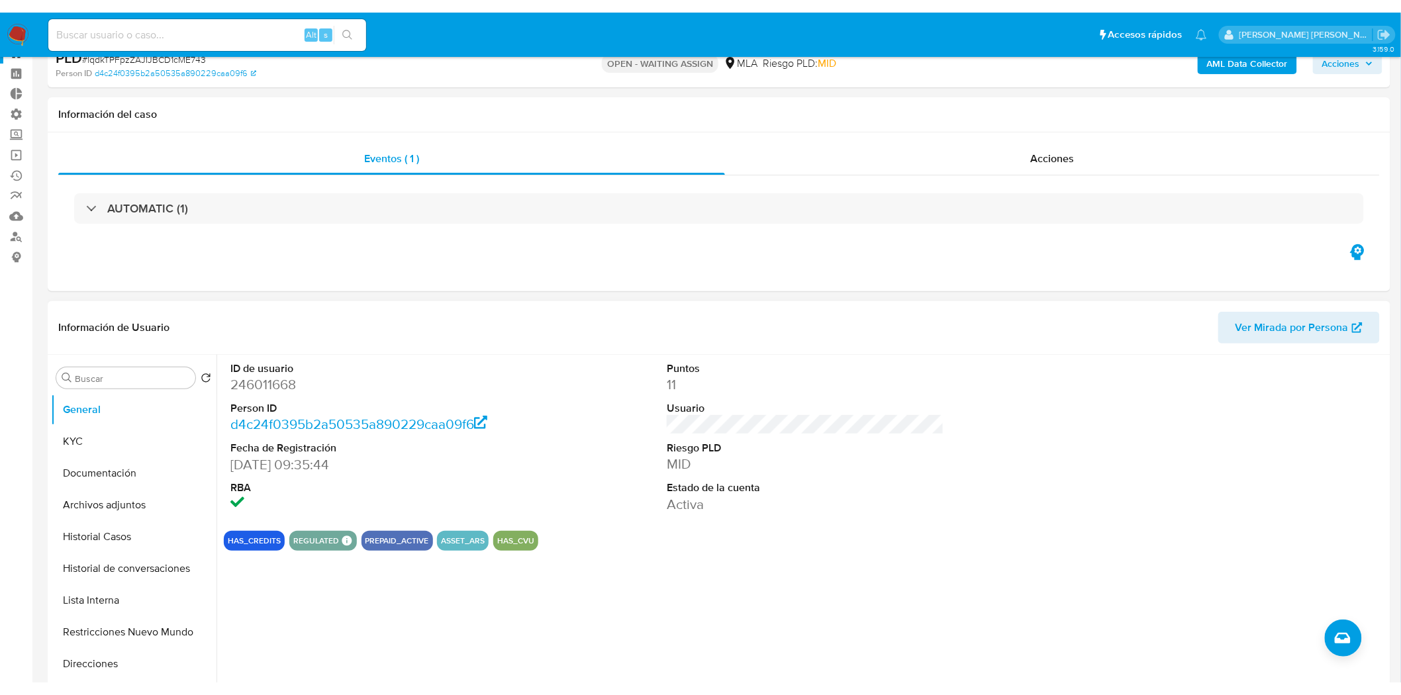
scroll to position [74, 0]
